Goal: Task Accomplishment & Management: Use online tool/utility

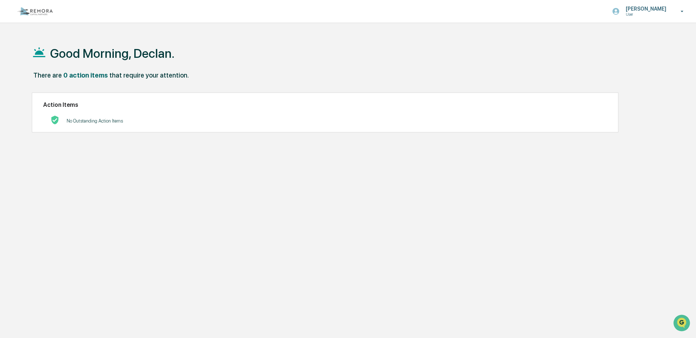
click at [38, 13] on img at bounding box center [35, 11] width 35 height 8
click at [38, 15] on img at bounding box center [35, 11] width 35 height 8
click at [671, 8] on div "Declan Cleary User" at bounding box center [650, 11] width 91 height 23
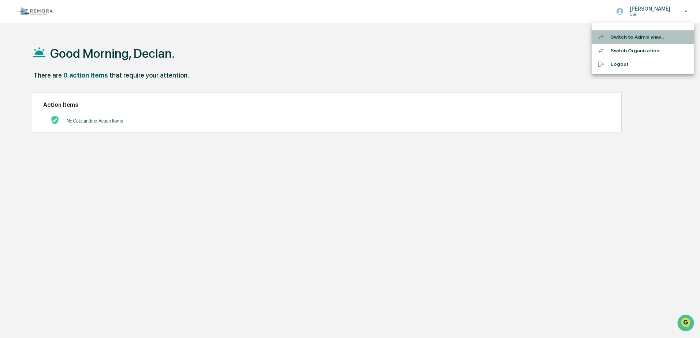
click at [619, 37] on li "Switch to Admin view..." at bounding box center [642, 37] width 102 height 14
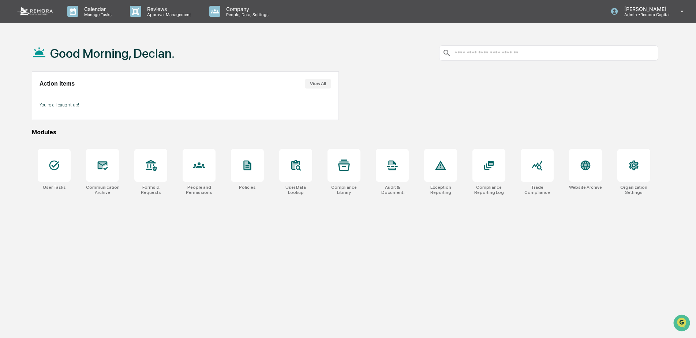
click at [105, 165] on icon at bounding box center [102, 165] width 8 height 6
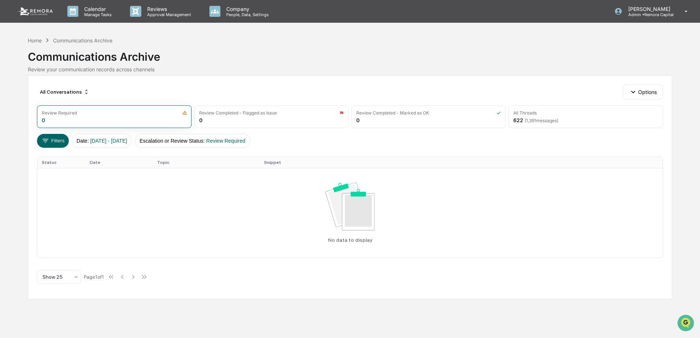
click at [587, 124] on div "All Threads 622 ( 1,391 messages)" at bounding box center [585, 116] width 154 height 23
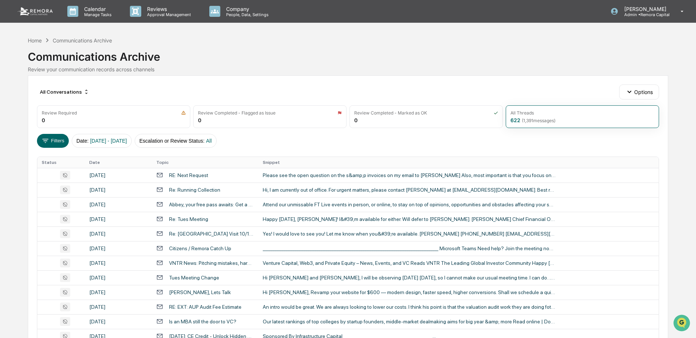
click at [635, 97] on button "Options" at bounding box center [639, 92] width 40 height 15
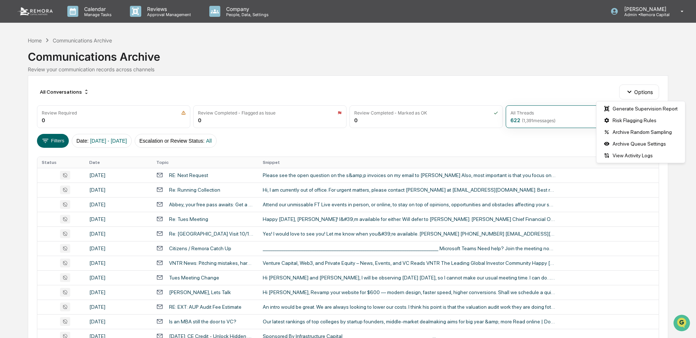
click at [64, 136] on button "Filters" at bounding box center [53, 141] width 32 height 14
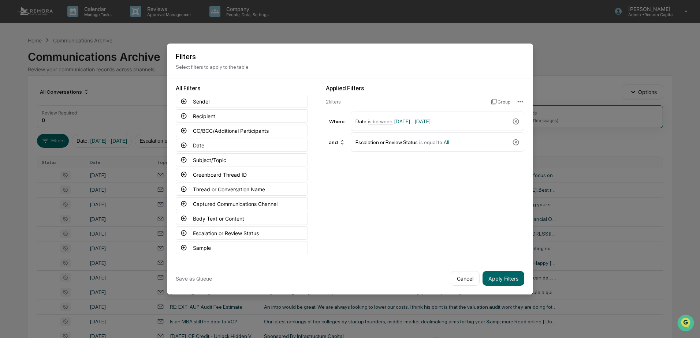
click at [247, 216] on button "Body Text or Content" at bounding box center [242, 218] width 132 height 13
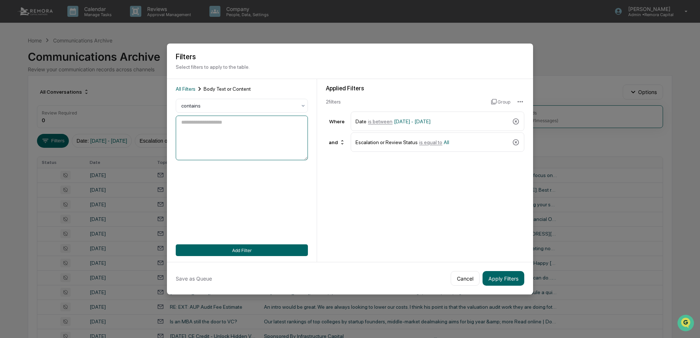
click at [255, 126] on textarea at bounding box center [242, 138] width 132 height 45
type textarea "*****"
click at [292, 248] on button "Add Filter" at bounding box center [242, 250] width 132 height 12
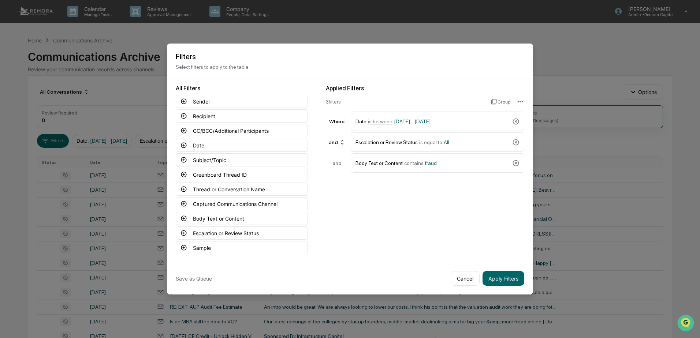
click at [499, 278] on button "Apply Filters" at bounding box center [503, 278] width 42 height 15
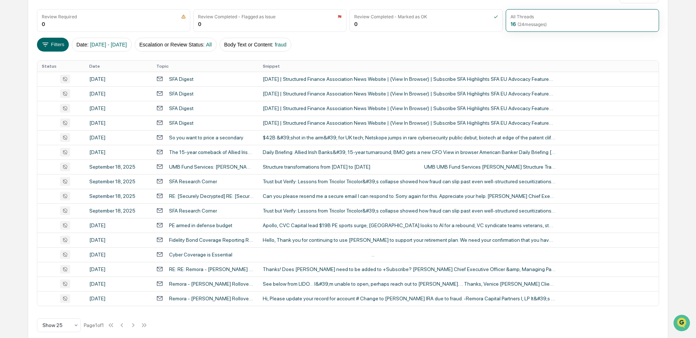
scroll to position [106, 0]
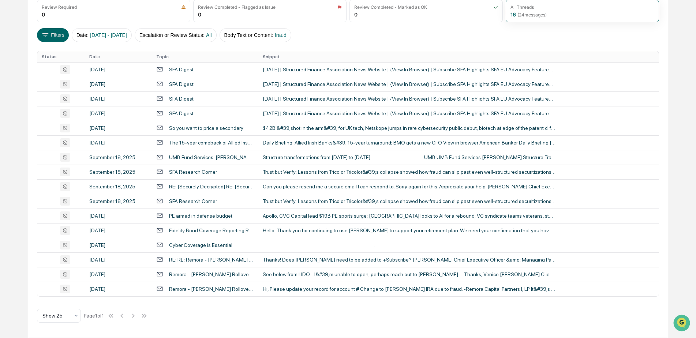
click at [297, 289] on div "Hi, Please update your record for account # Change to Edward Allen Jakubiak Rol…" at bounding box center [409, 289] width 293 height 6
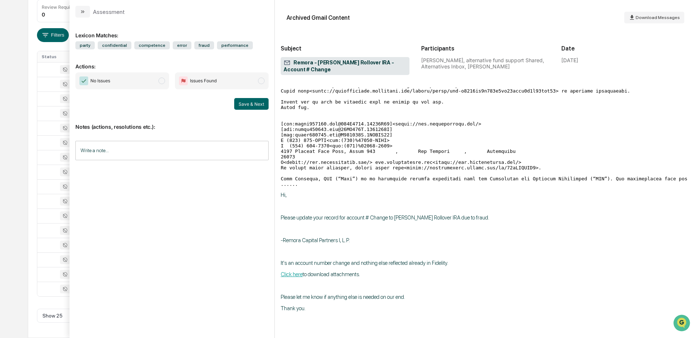
scroll to position [73, 0]
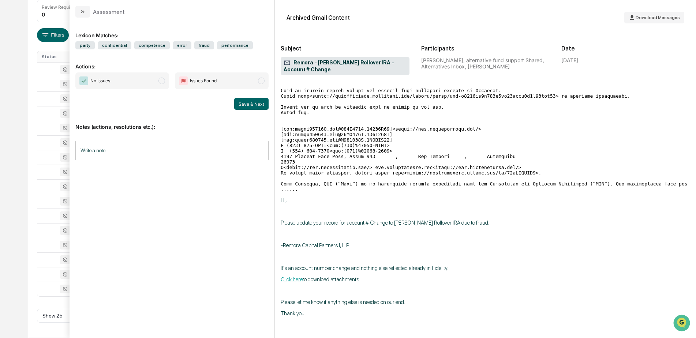
click at [4, 190] on div "Calendar Manage Tasks Reviews Approval Management Company People, Data, Setting…" at bounding box center [348, 116] width 696 height 444
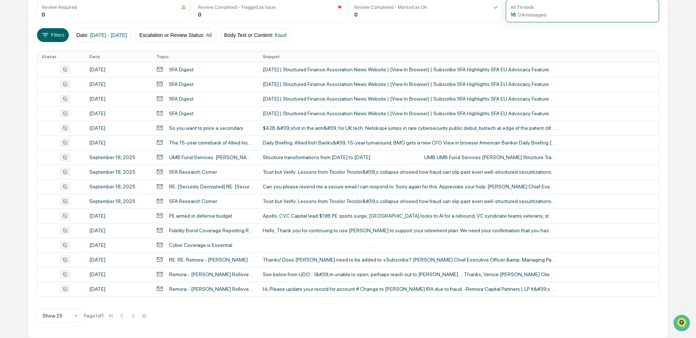
click at [203, 263] on td "RE: RE: Remora - Edward Allen Jakubiak Rollover IRA - Account # Change" at bounding box center [205, 259] width 106 height 15
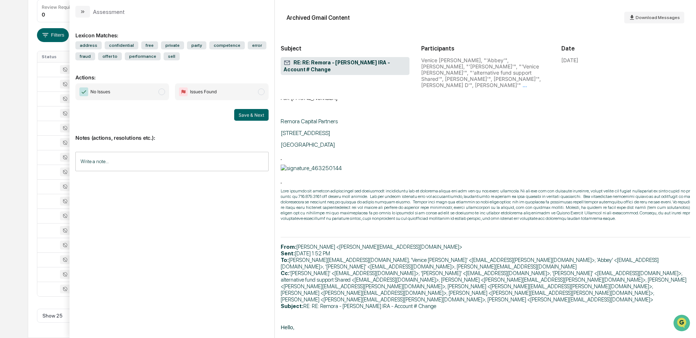
scroll to position [439, 0]
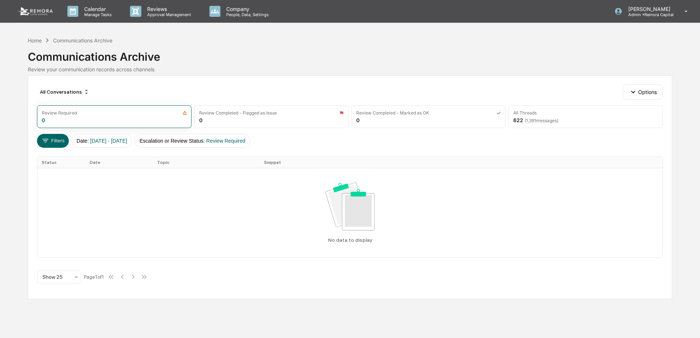
click at [61, 138] on button "Filters" at bounding box center [53, 141] width 32 height 14
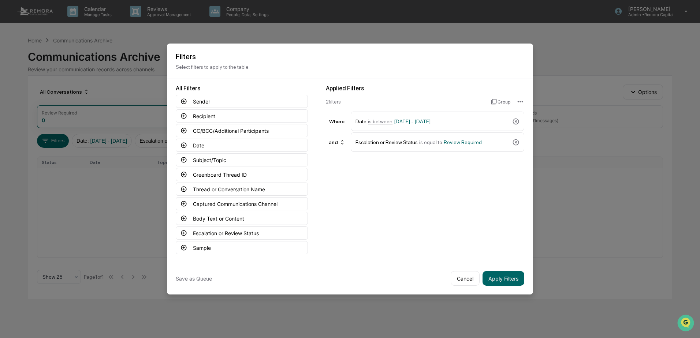
click at [183, 221] on icon at bounding box center [183, 218] width 5 height 5
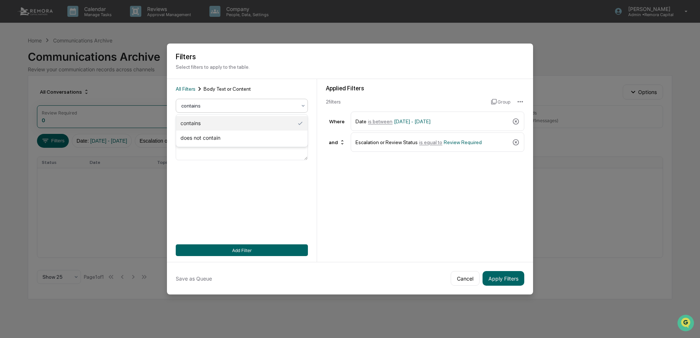
click at [218, 108] on div at bounding box center [238, 105] width 115 height 7
click at [188, 85] on div "All Filters Body Text or Content contains Add Filter" at bounding box center [242, 170] width 150 height 183
click at [190, 87] on span "All Filters" at bounding box center [186, 89] width 20 height 6
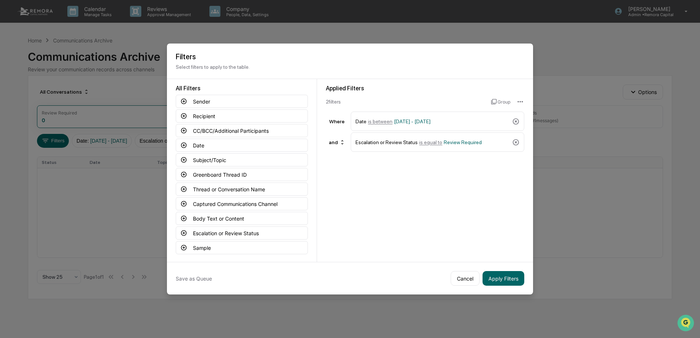
click at [186, 115] on icon at bounding box center [183, 115] width 5 height 5
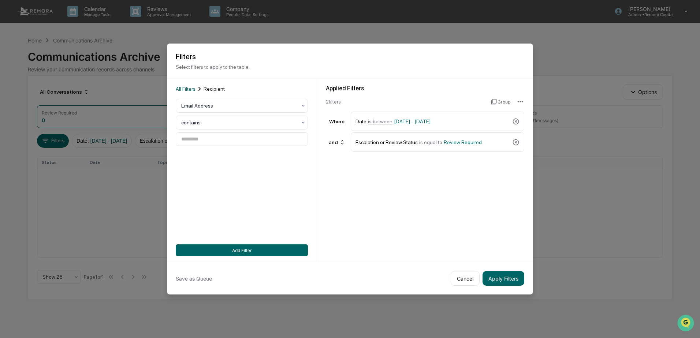
click at [233, 120] on div at bounding box center [238, 122] width 115 height 7
drag, startPoint x: 464, startPoint y: 277, endPoint x: 456, endPoint y: 277, distance: 8.8
click at [464, 277] on button "Cancel" at bounding box center [464, 278] width 29 height 15
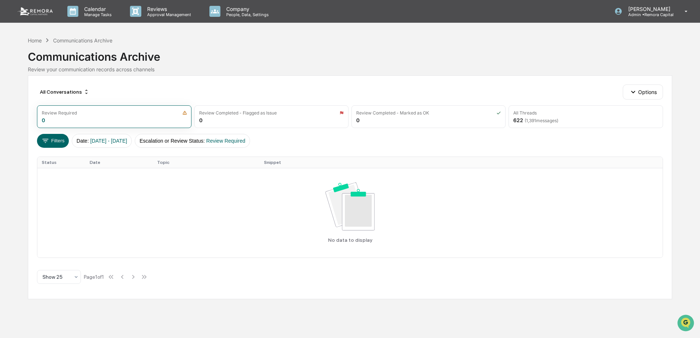
click at [38, 40] on div "Home" at bounding box center [35, 40] width 14 height 6
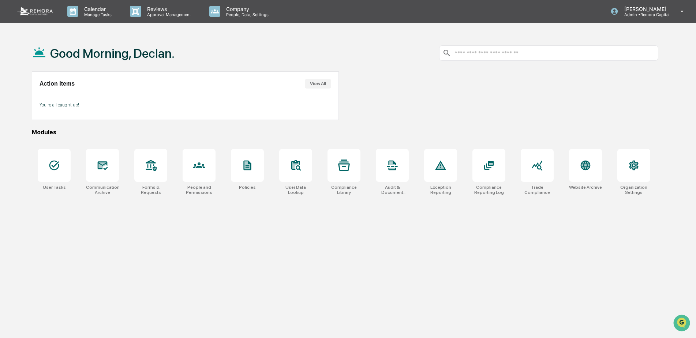
click at [599, 157] on div at bounding box center [585, 165] width 33 height 33
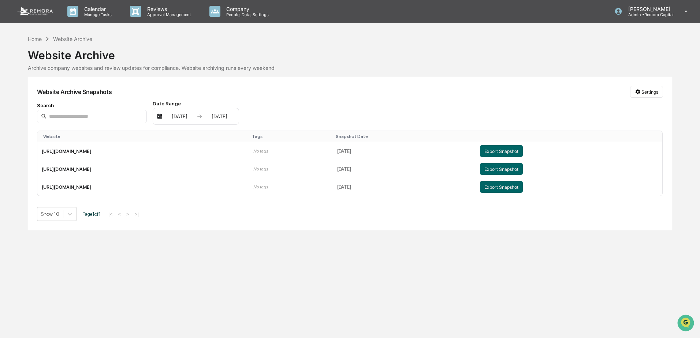
click at [502, 150] on button "Export Snapshot" at bounding box center [501, 151] width 43 height 12
click at [41, 14] on img at bounding box center [35, 11] width 35 height 8
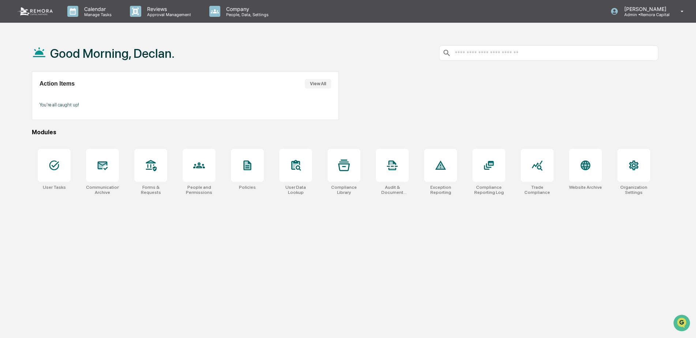
click at [68, 163] on div at bounding box center [54, 165] width 33 height 33
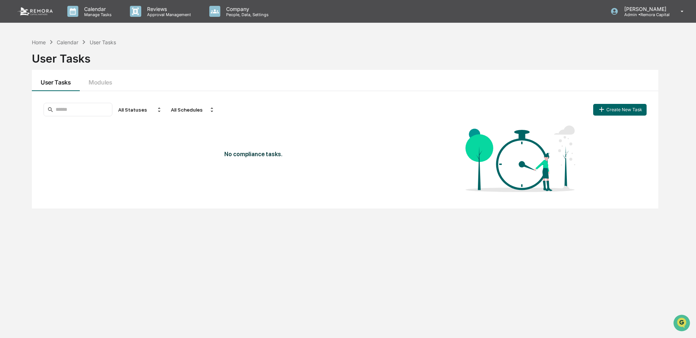
click at [621, 109] on button "Create New Task" at bounding box center [619, 110] width 53 height 12
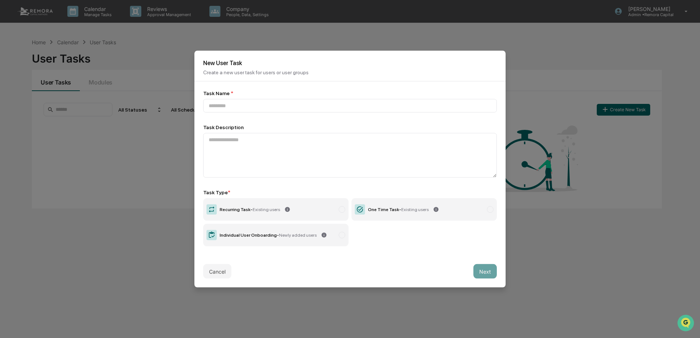
click at [220, 280] on div "Cancel Next" at bounding box center [349, 271] width 311 height 32
click at [218, 271] on button "Cancel" at bounding box center [217, 271] width 28 height 15
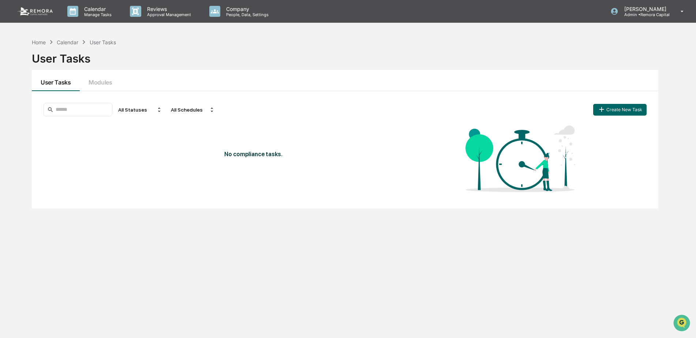
click at [600, 106] on icon "button" at bounding box center [602, 109] width 8 height 8
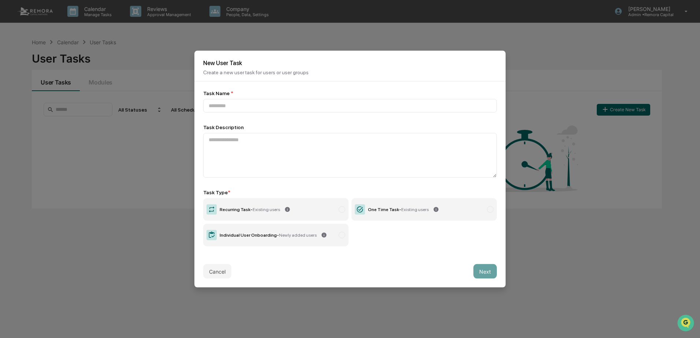
click at [207, 276] on button "Cancel" at bounding box center [217, 271] width 28 height 15
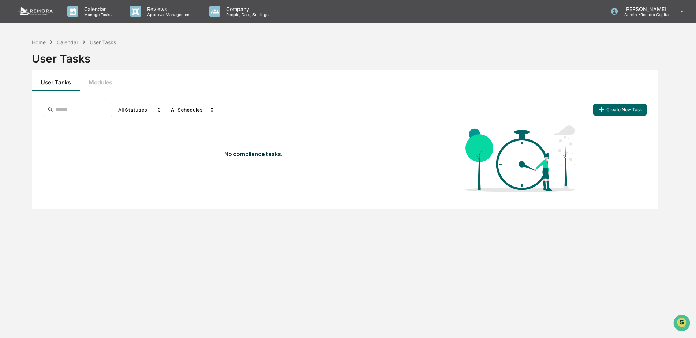
click at [111, 83] on button "Modules" at bounding box center [100, 80] width 41 height 21
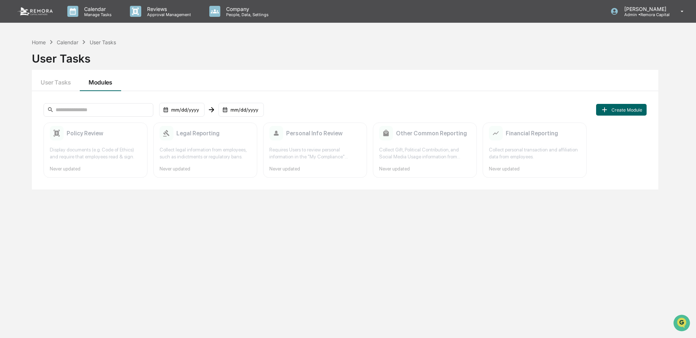
click at [41, 82] on button "User Tasks" at bounding box center [56, 80] width 48 height 21
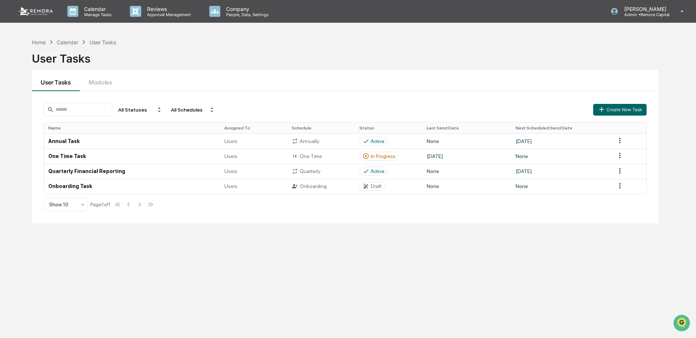
click at [181, 8] on p "Reviews" at bounding box center [167, 9] width 53 height 6
